Goal: Task Accomplishment & Management: Manage account settings

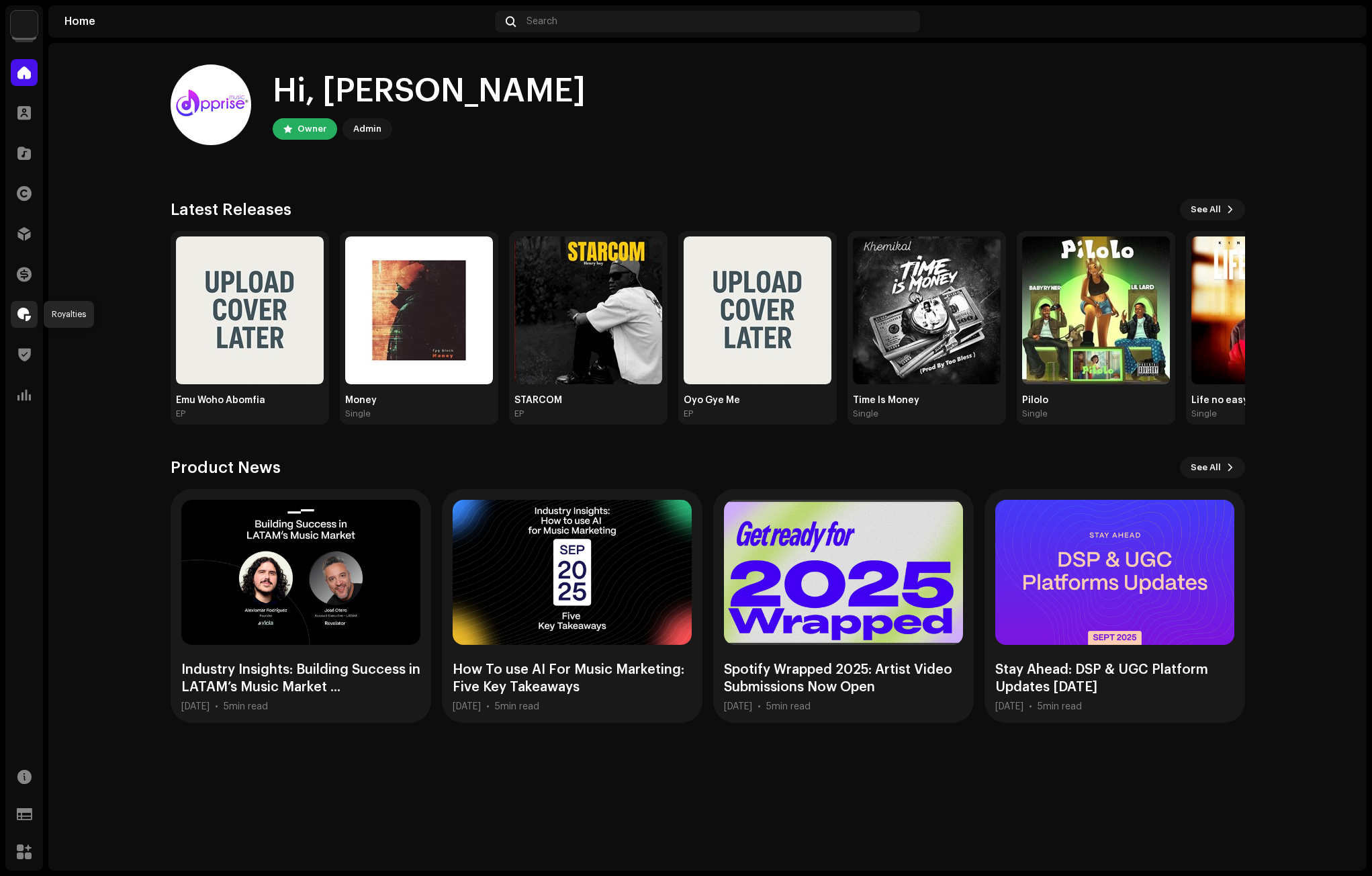
click at [25, 314] on span at bounding box center [25, 314] width 14 height 11
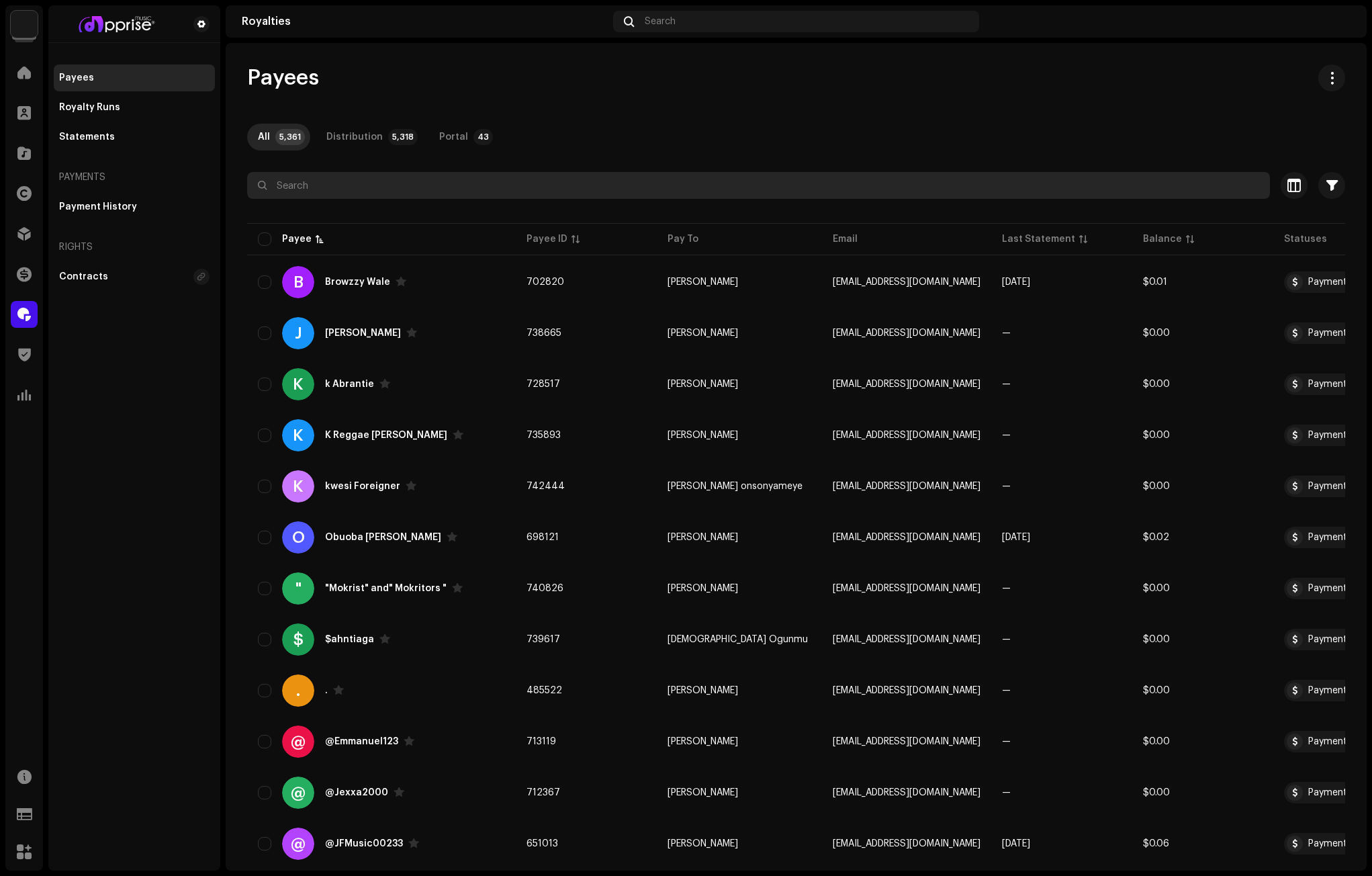
paste input "I am Mosaiah K [PERSON_NAME]. [EMAIL_ADDRESS][DOMAIN_NAME]"
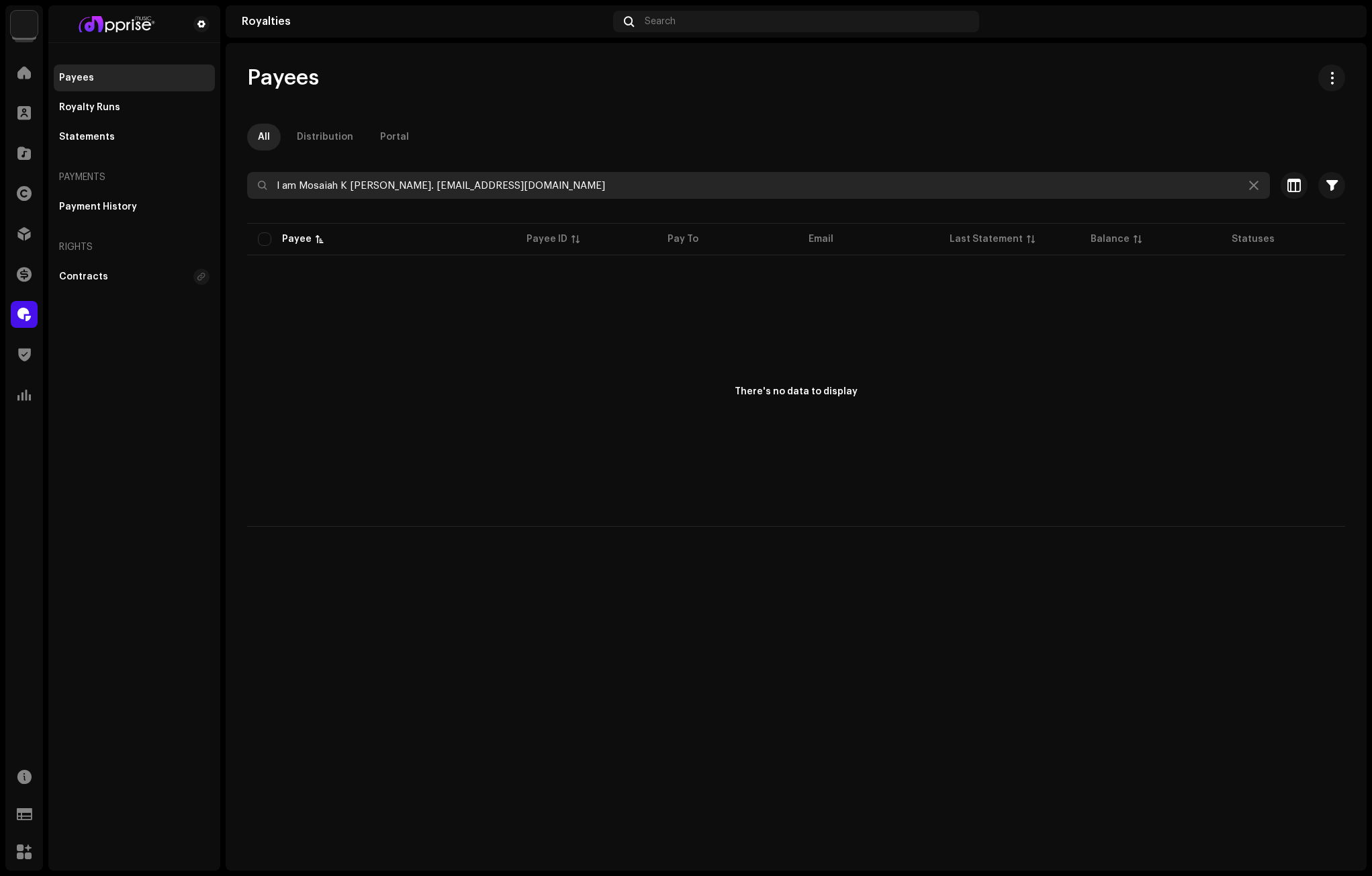
drag, startPoint x: 382, startPoint y: 189, endPoint x: 207, endPoint y: 189, distance: 175.0
click at [207, 189] on div "Apprise Music & Media Home Clients Catalog Rights Distribution Finance Royaltie…" at bounding box center [686, 438] width 1372 height 876
click at [493, 186] on input "[EMAIL_ADDRESS][DOMAIN_NAME]" at bounding box center [758, 185] width 1023 height 27
drag, startPoint x: 429, startPoint y: 184, endPoint x: 196, endPoint y: 192, distance: 233.1
click at [196, 192] on div "Apprise Music & Media Home Clients Catalog Rights Distribution Finance Royaltie…" at bounding box center [686, 438] width 1372 height 876
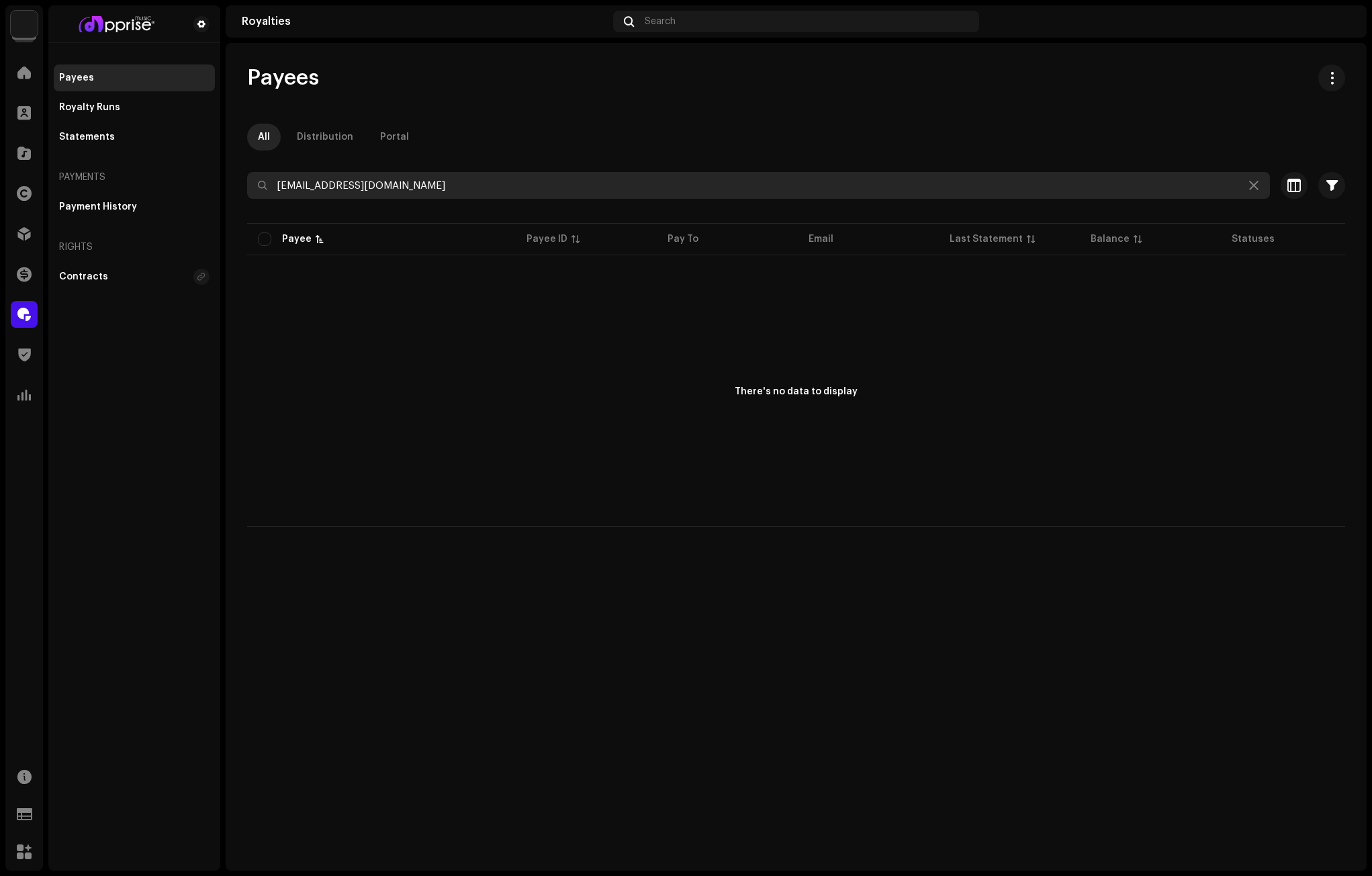
paste input "[PERSON_NAME]"
type input "[PERSON_NAME]"
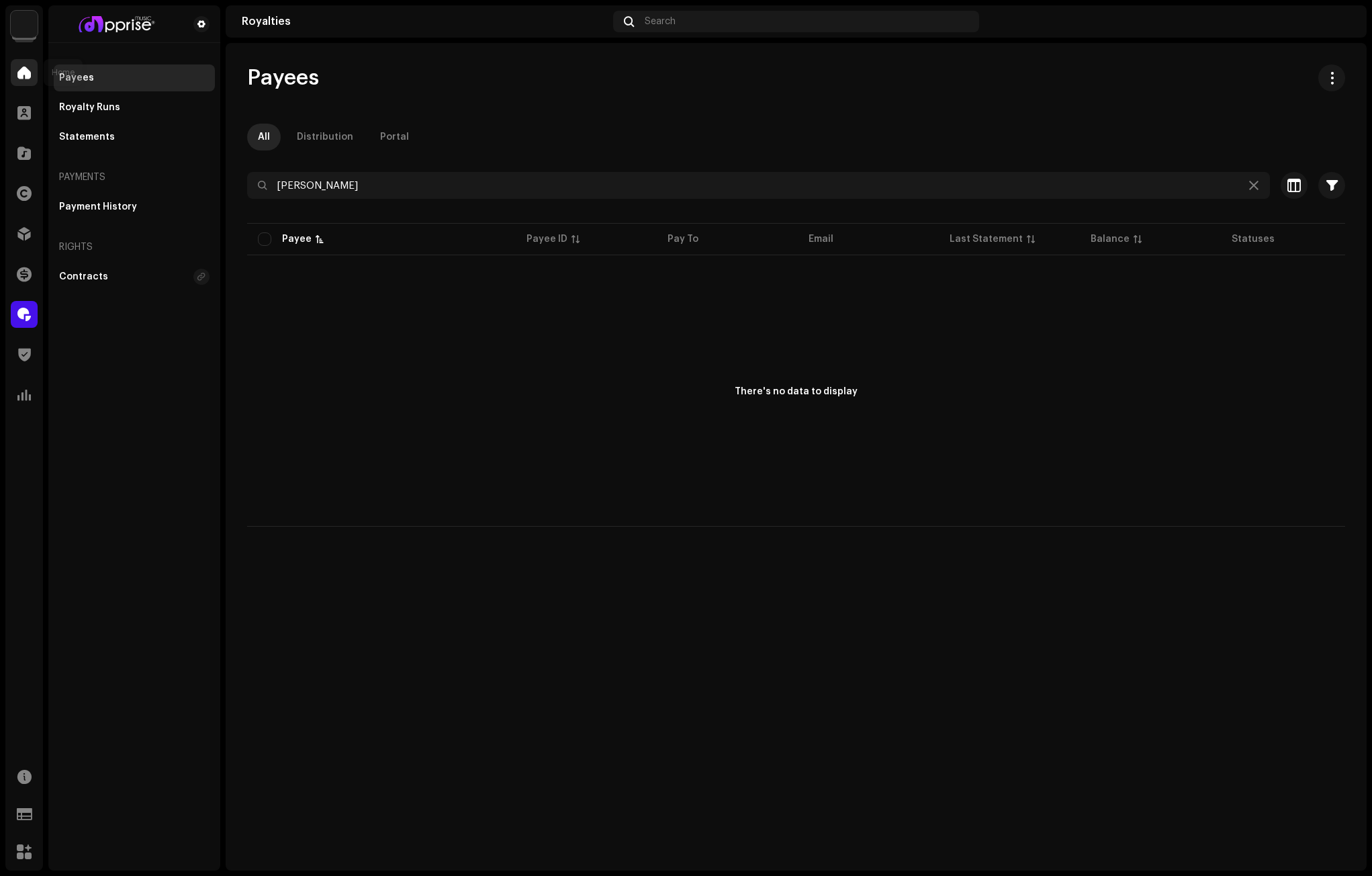
click at [20, 75] on span at bounding box center [25, 72] width 14 height 11
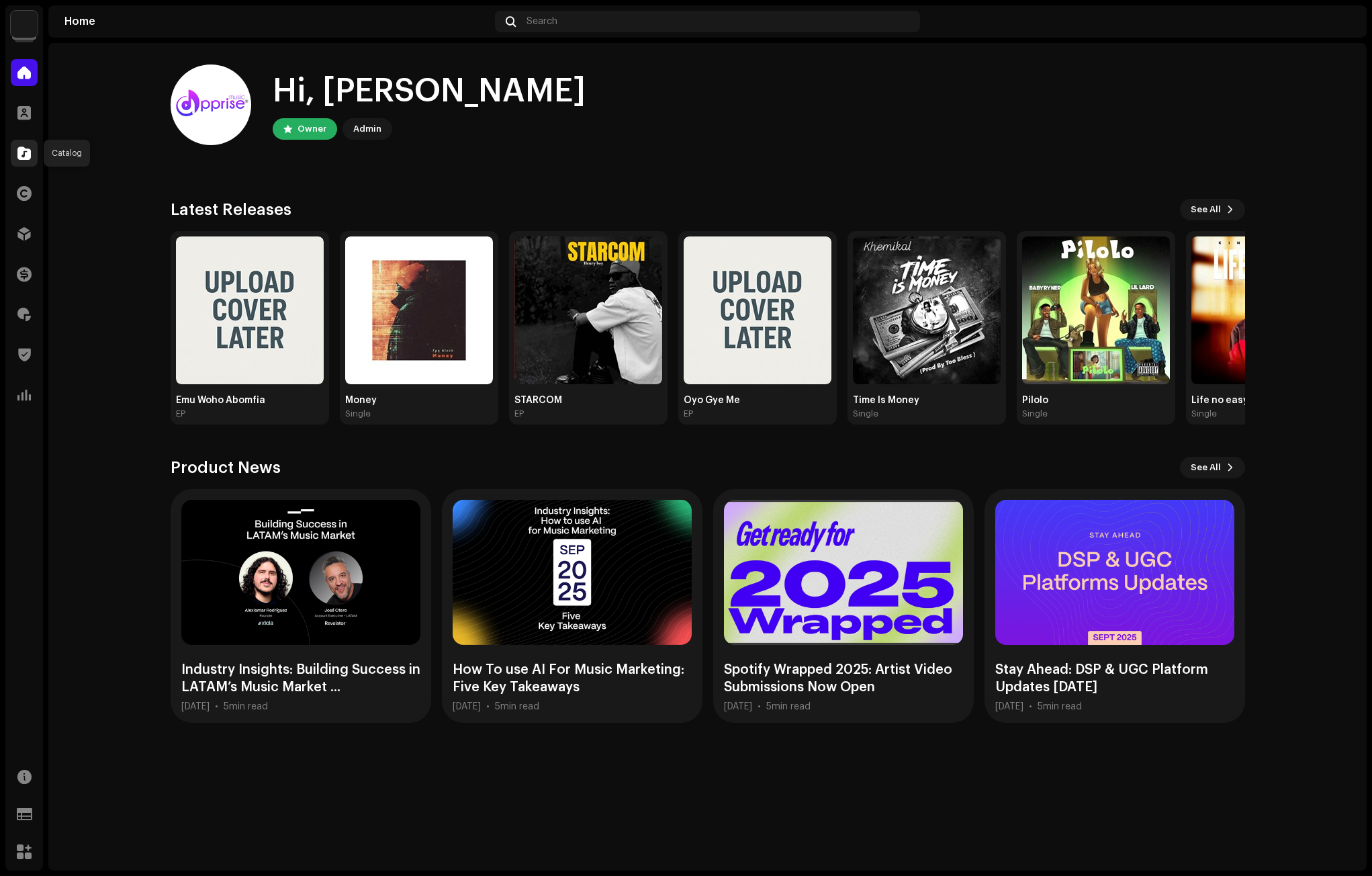
click at [32, 152] on div at bounding box center [24, 153] width 27 height 27
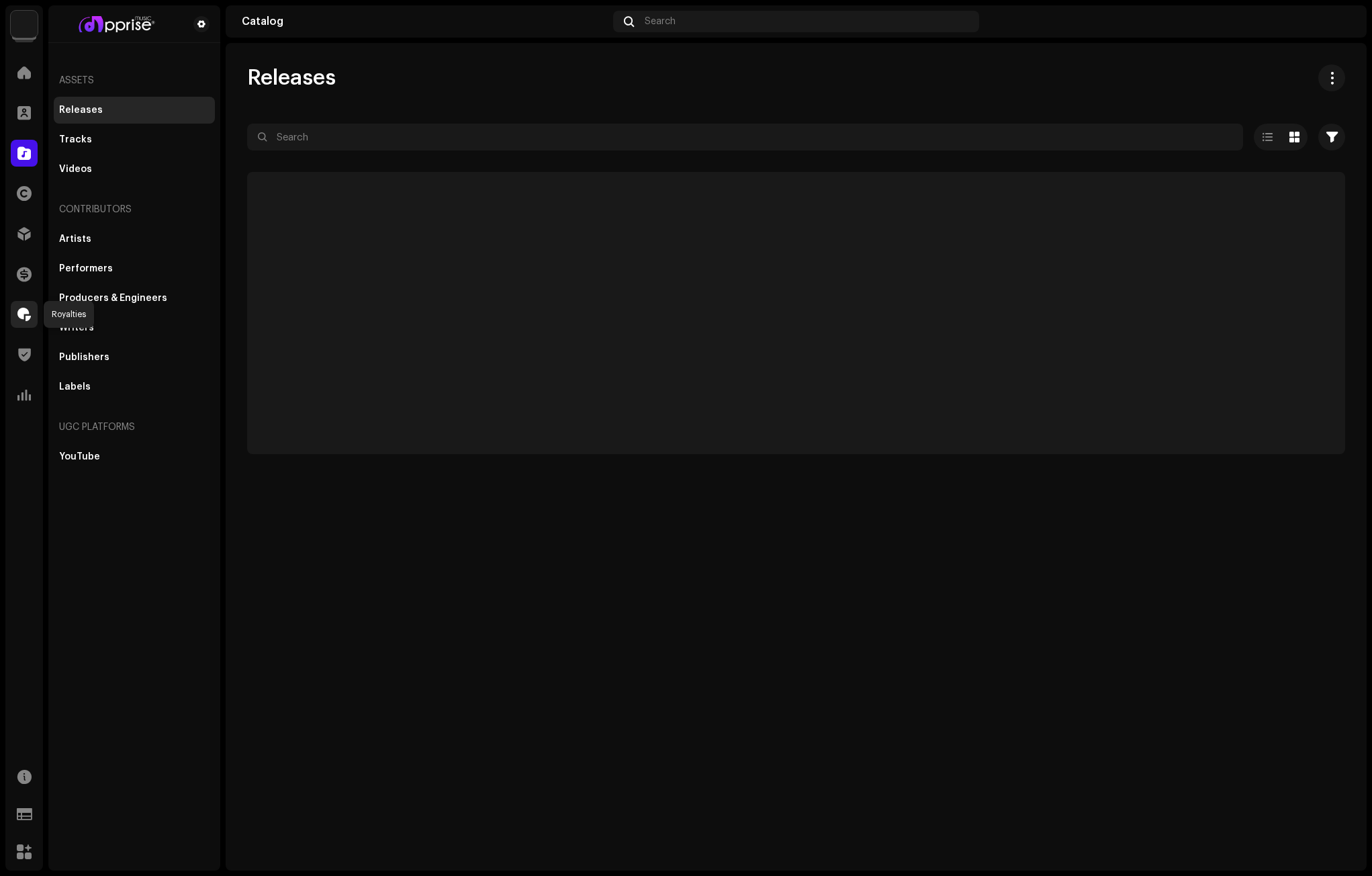
click at [22, 312] on span at bounding box center [25, 314] width 14 height 11
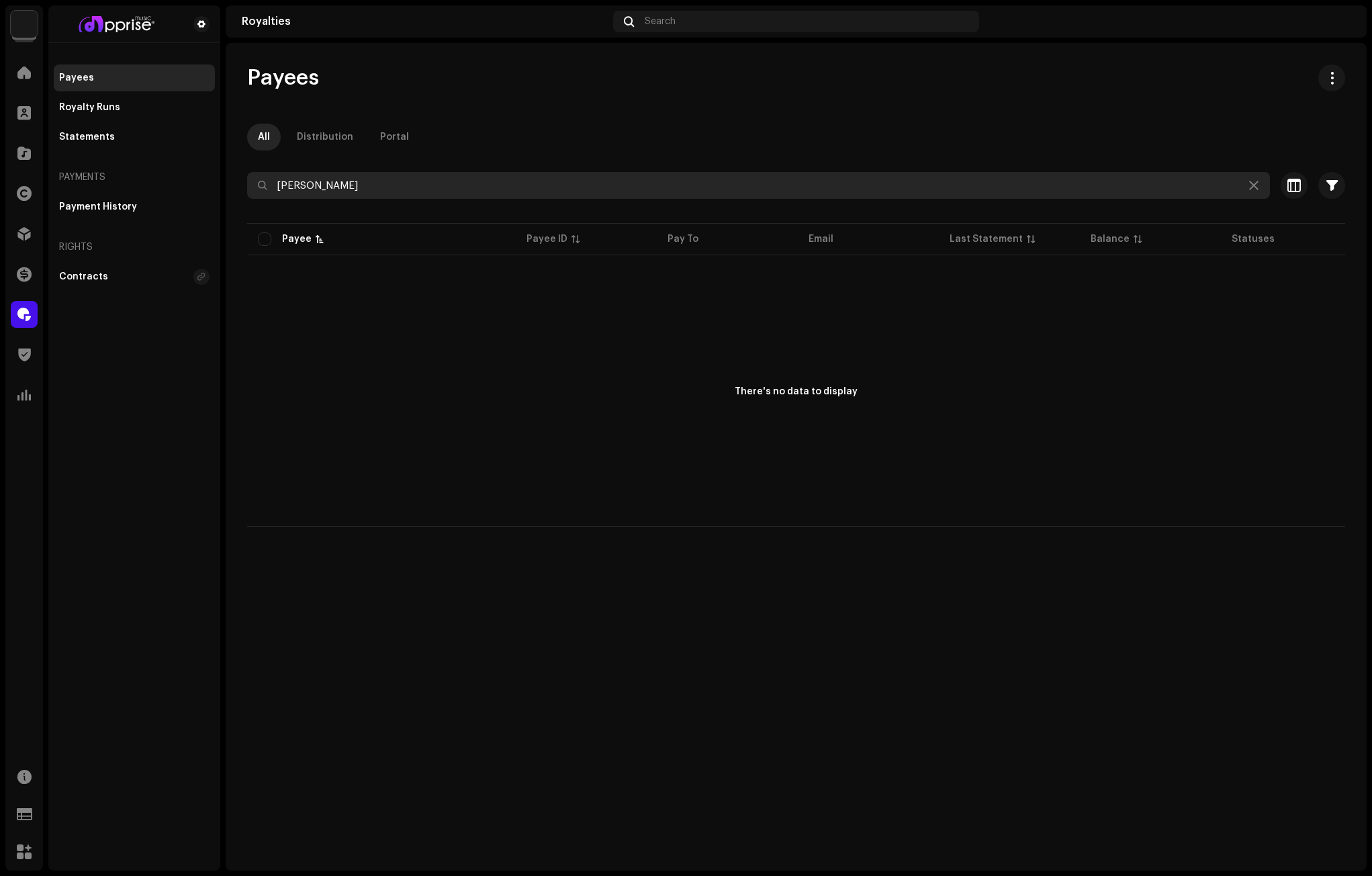
drag, startPoint x: 390, startPoint y: 179, endPoint x: 257, endPoint y: 182, distance: 133.0
click at [257, 182] on input "[PERSON_NAME]" at bounding box center [758, 185] width 1023 height 27
drag, startPoint x: 399, startPoint y: 187, endPoint x: 233, endPoint y: 187, distance: 166.0
click at [233, 187] on div "Payees All Distribution Portal Mosaiah K [PERSON_NAME] Selected 0 Deselect all …" at bounding box center [795, 294] width 1141 height 462
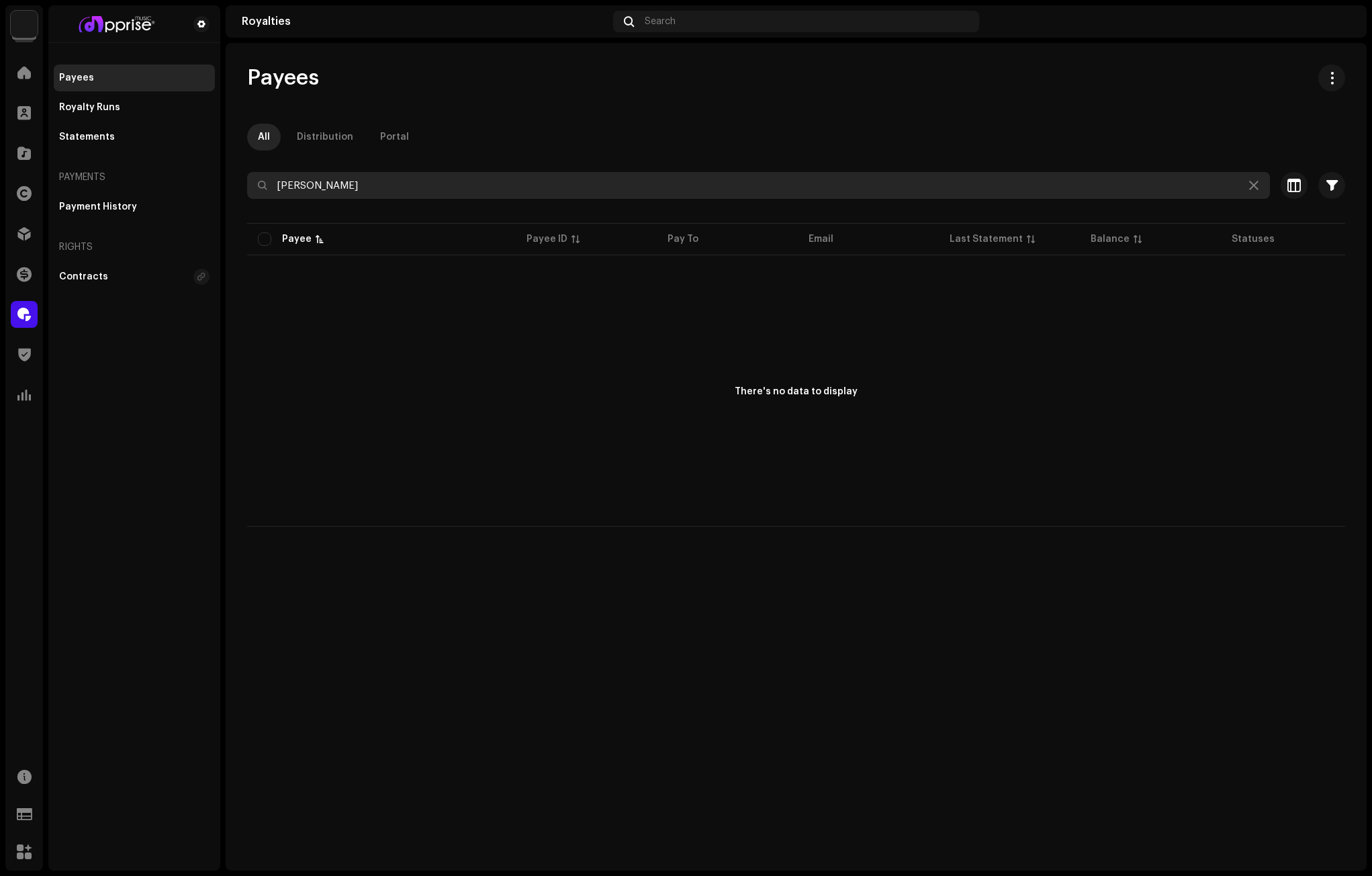
paste input "Kwame RDV"
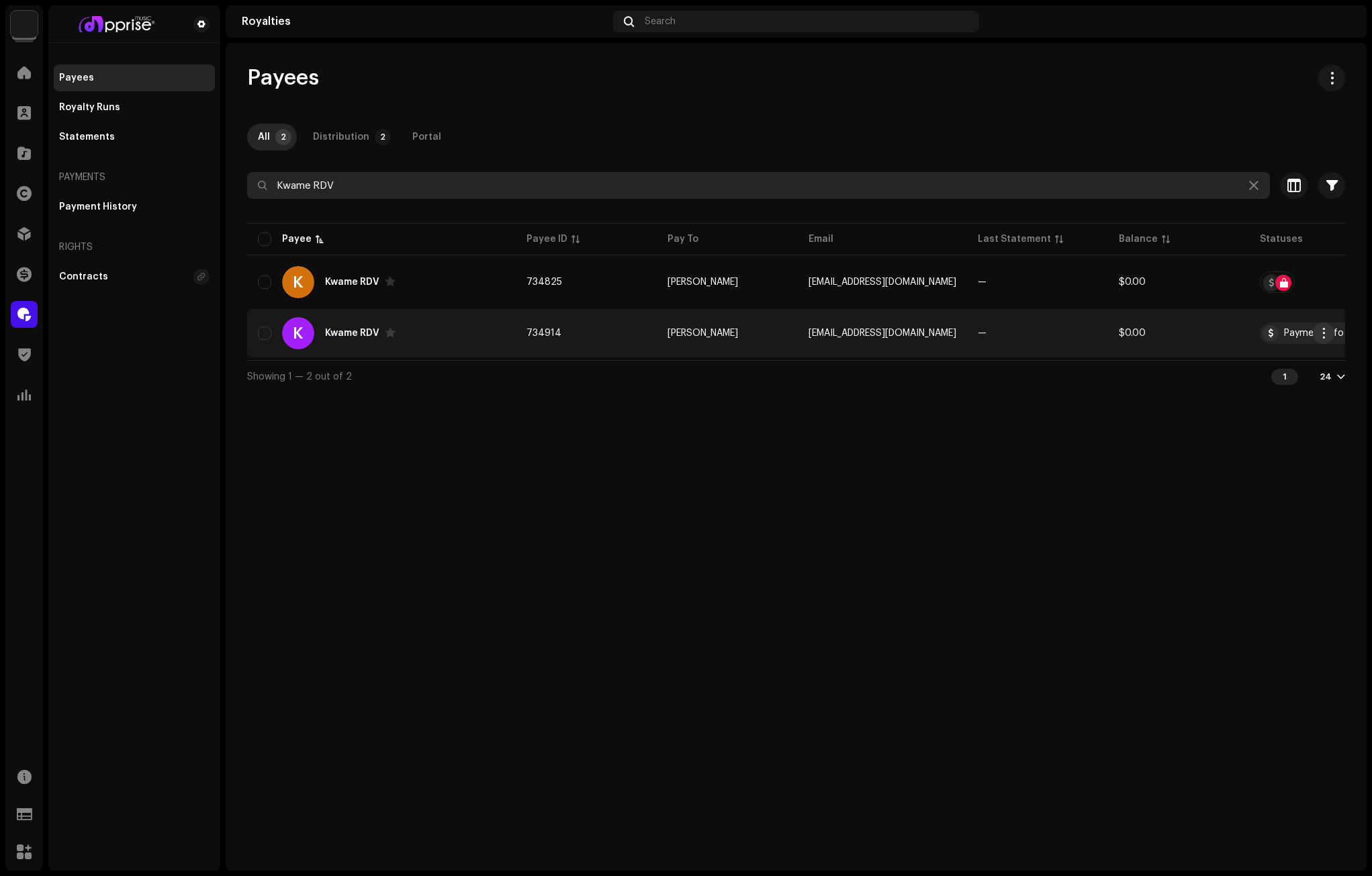
type input "Kwame RDV"
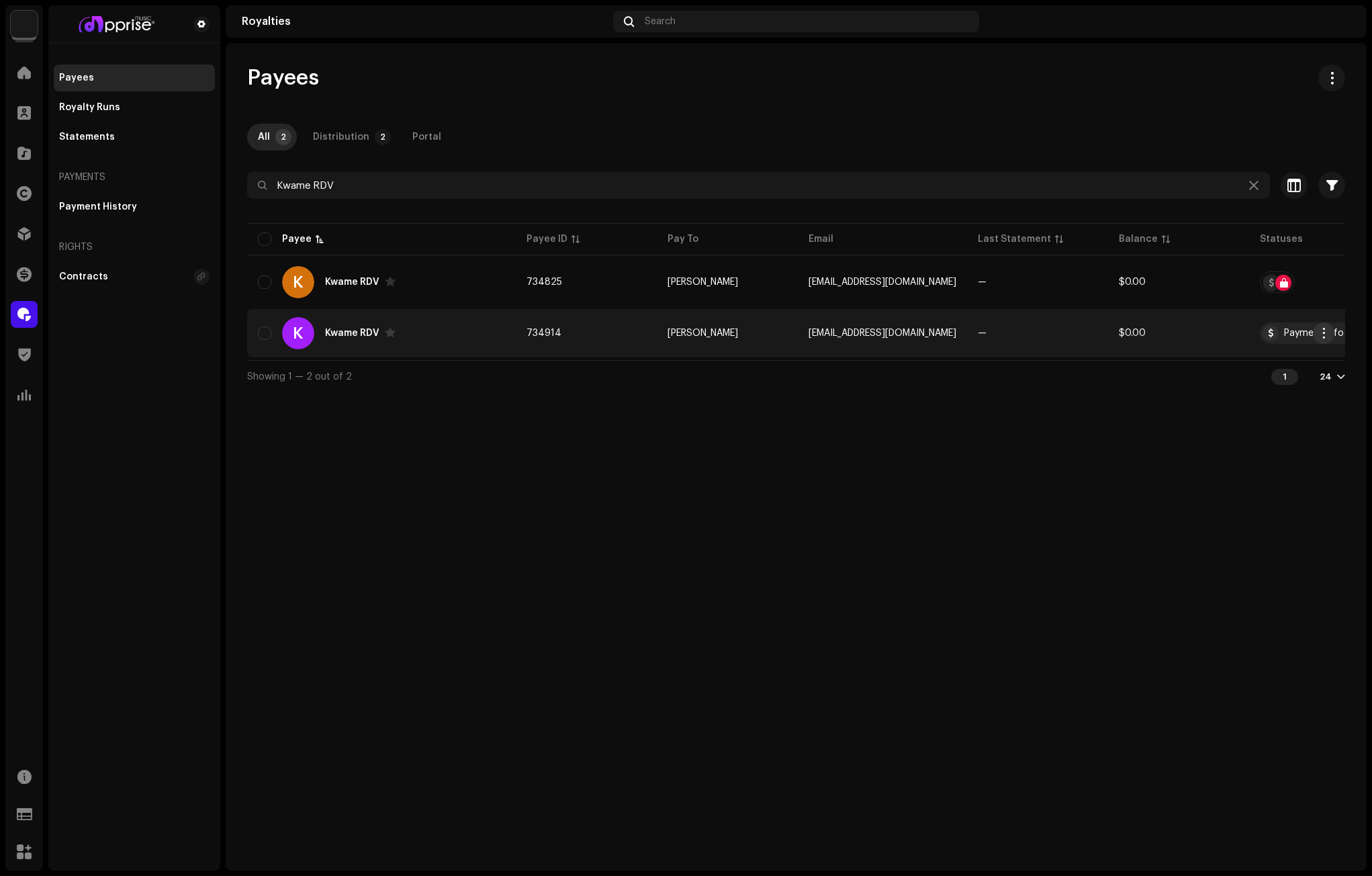
click at [1321, 329] on span "button" at bounding box center [1324, 333] width 10 height 11
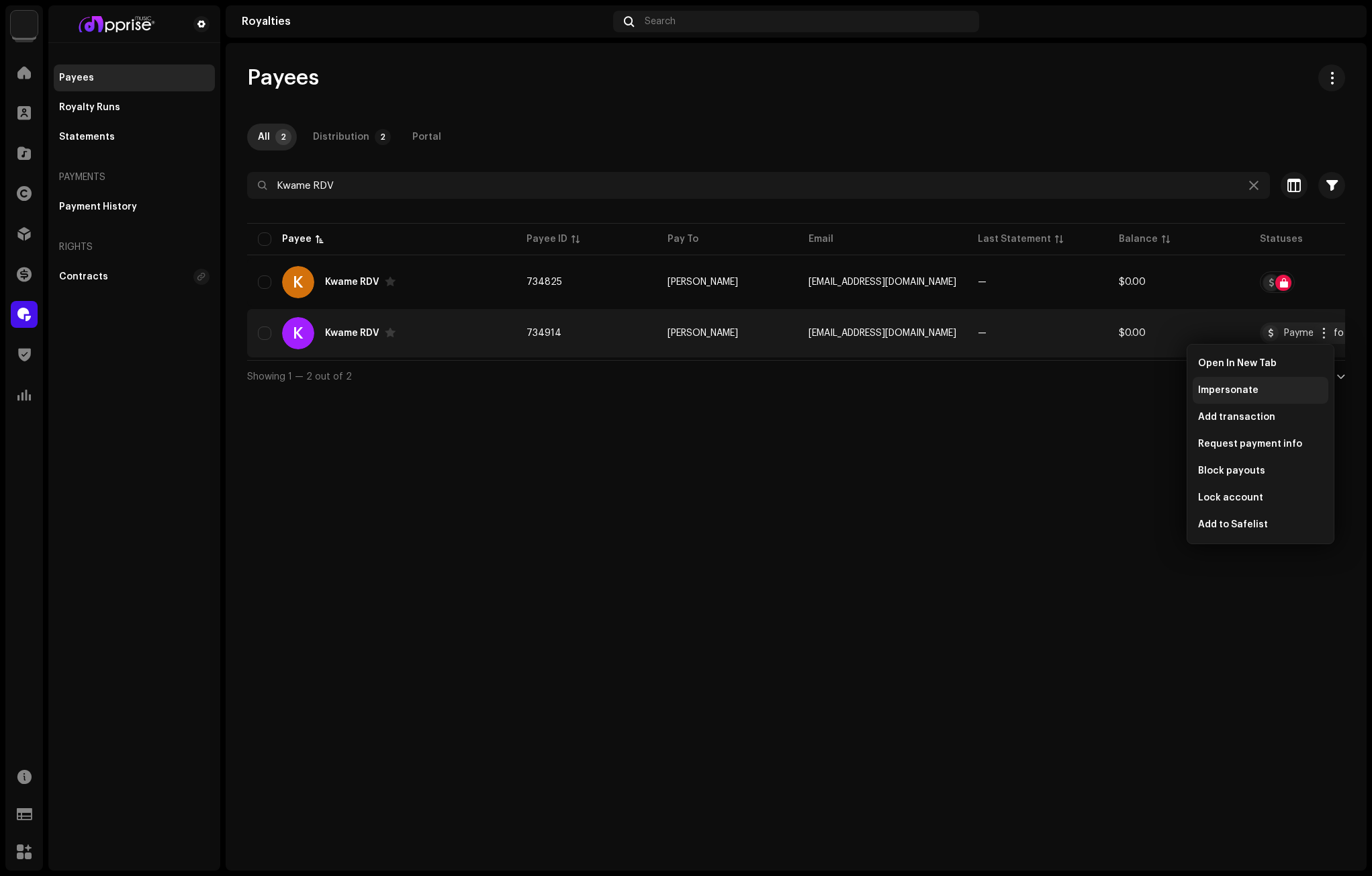
click at [1217, 388] on span "Impersonate" at bounding box center [1227, 390] width 60 height 11
